Goal: Task Accomplishment & Management: Manage account settings

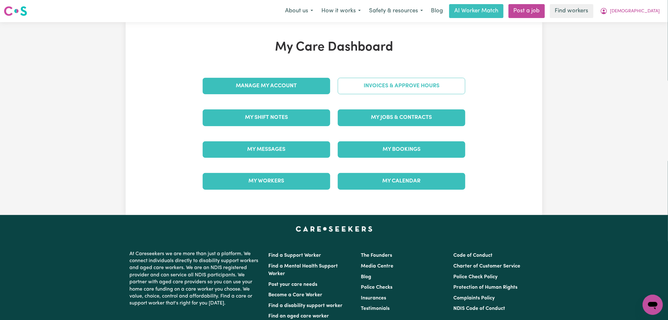
click at [359, 88] on link "Invoices & Approve Hours" at bounding box center [402, 86] width 128 height 16
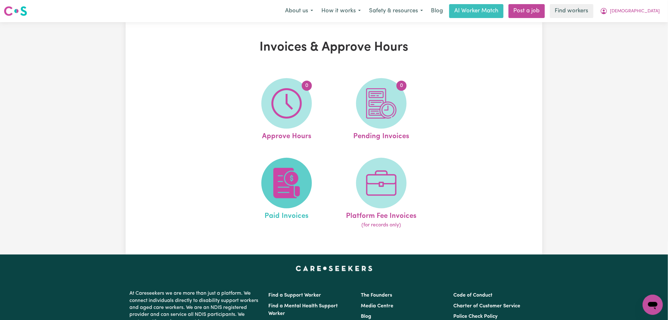
click at [292, 185] on img at bounding box center [287, 183] width 30 height 30
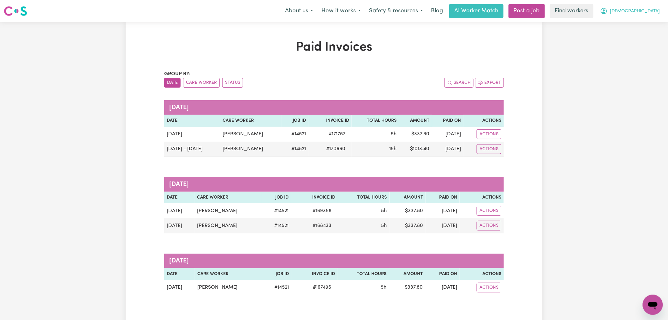
click at [648, 8] on span "[DEMOGRAPHIC_DATA]" at bounding box center [636, 11] width 50 height 7
click at [637, 37] on link "Logout" at bounding box center [639, 36] width 50 height 12
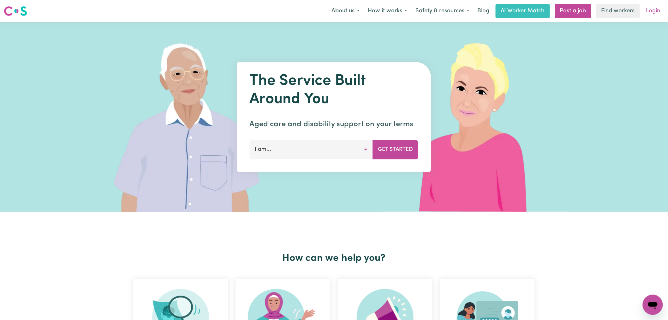
click at [653, 12] on link "Login" at bounding box center [654, 11] width 22 height 14
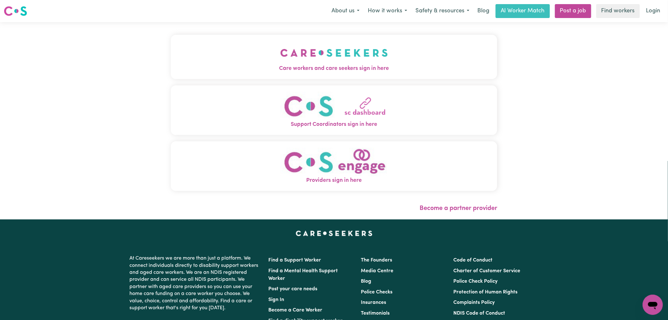
click at [270, 46] on button "Care workers and care seekers sign in here" at bounding box center [334, 57] width 327 height 44
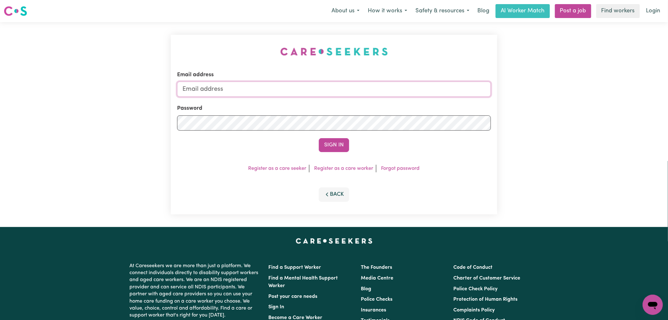
type input "[PERSON_NAME][EMAIL_ADDRESS][DOMAIN_NAME]"
click at [331, 146] on button "Sign In" at bounding box center [334, 145] width 30 height 14
